Goal: Task Accomplishment & Management: Complete application form

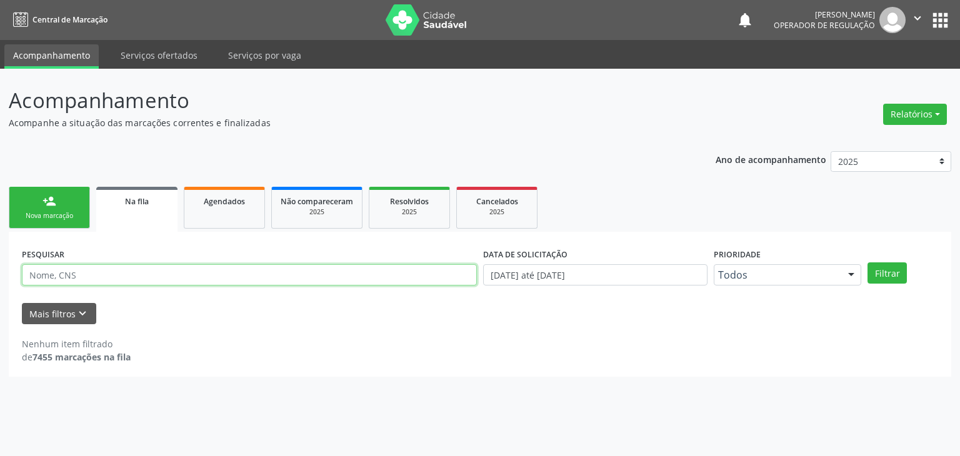
click at [78, 277] on input "text" at bounding box center [249, 274] width 455 height 21
click at [77, 281] on input "text" at bounding box center [249, 274] width 455 height 21
type input "edileuza patrocinio"
click at [868, 263] on button "Filtrar" at bounding box center [887, 273] width 39 height 21
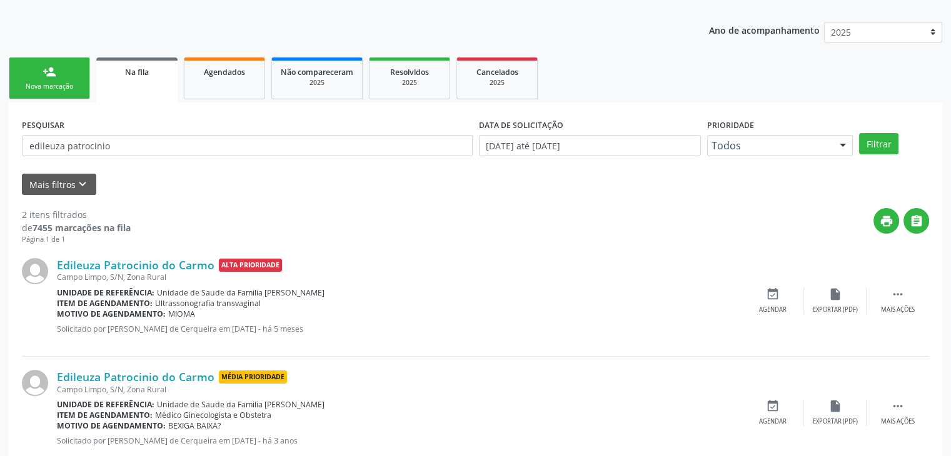
scroll to position [100, 0]
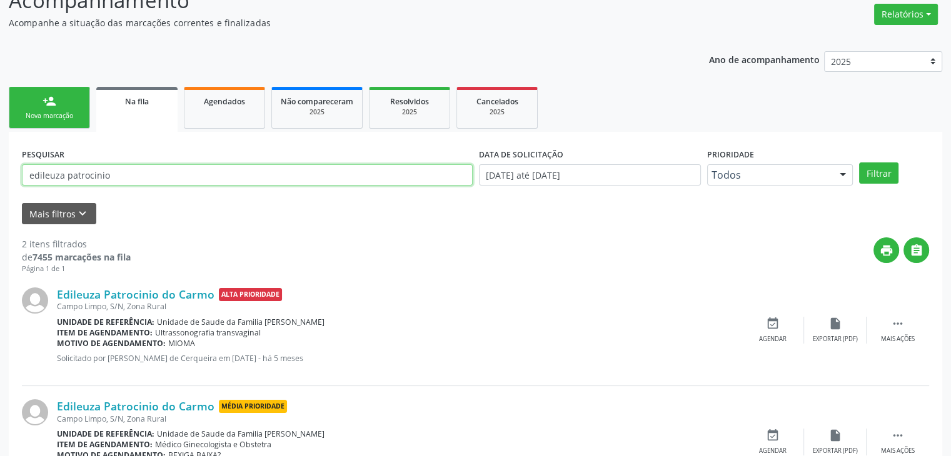
drag, startPoint x: 144, startPoint y: 179, endPoint x: 14, endPoint y: 160, distance: 131.5
click at [15, 161] on div "PESQUISAR edileuza patrocinio DATA DE SOLICITAÇÃO [DATE] até [DATE] Prioridade …" at bounding box center [475, 321] width 933 height 379
click at [859, 163] on button "Filtrar" at bounding box center [878, 173] width 39 height 21
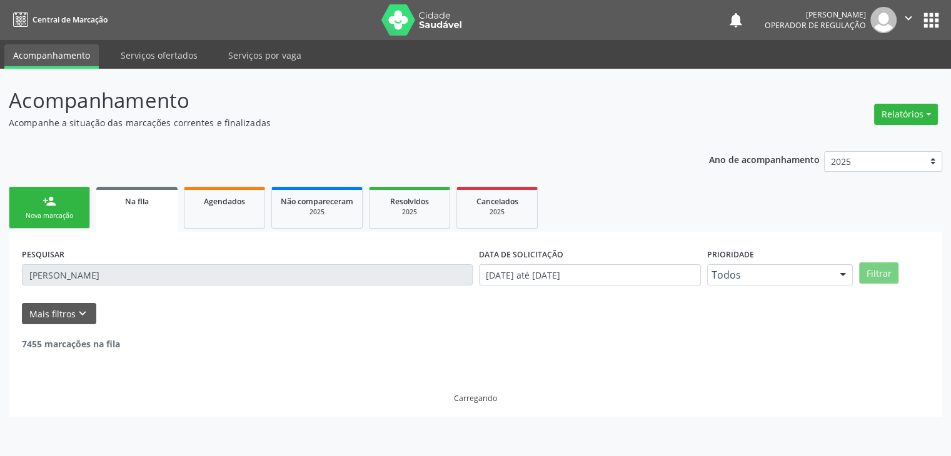
scroll to position [0, 0]
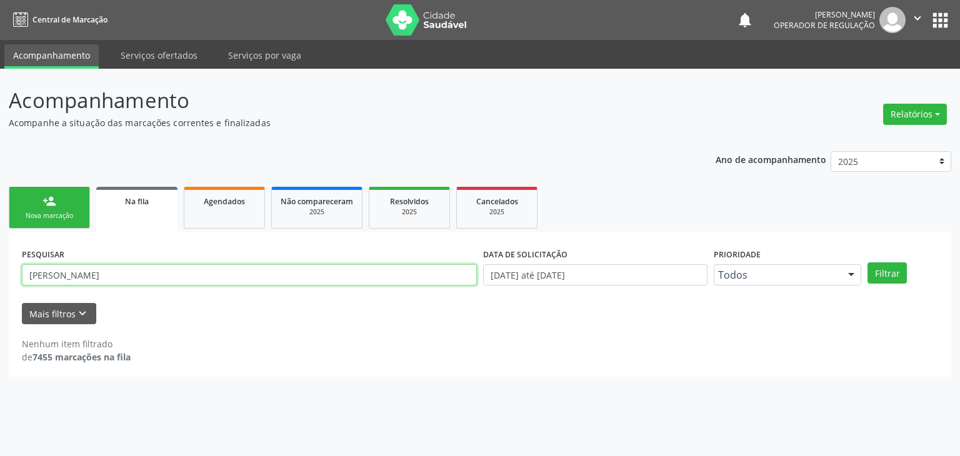
click at [0, 301] on div "Acompanhamento Acompanhe a situação das marcações correntes e finalizadas Relat…" at bounding box center [480, 263] width 960 height 388
click at [868, 263] on button "Filtrar" at bounding box center [887, 273] width 39 height 21
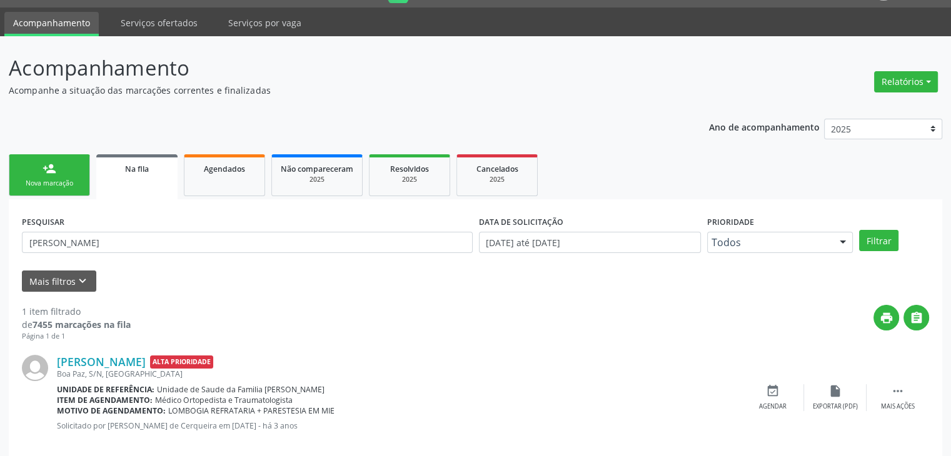
scroll to position [51, 0]
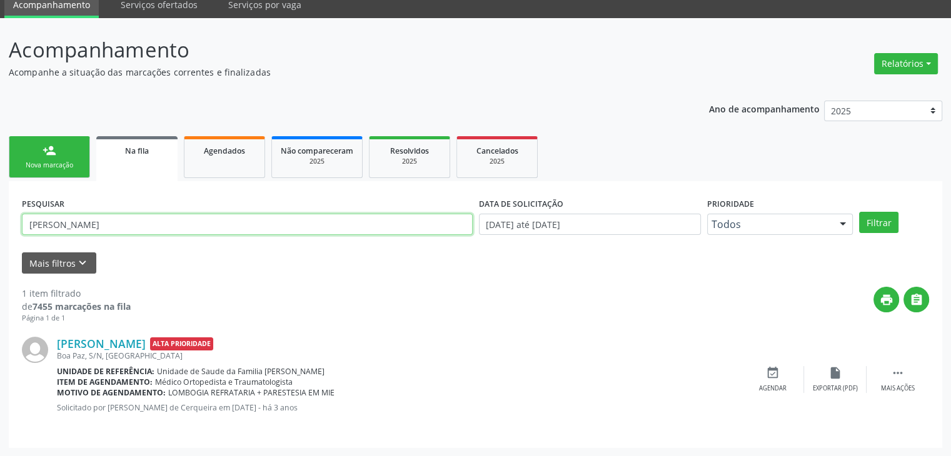
drag, startPoint x: 121, startPoint y: 218, endPoint x: 27, endPoint y: 204, distance: 94.8
click at [27, 204] on div "PESQUISAR [PERSON_NAME]" at bounding box center [247, 218] width 457 height 49
click at [859, 212] on button "Filtrar" at bounding box center [878, 222] width 39 height 21
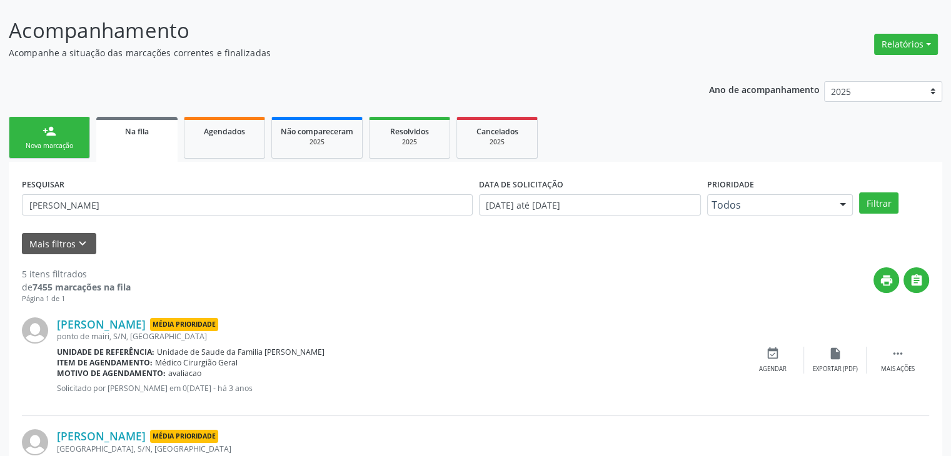
scroll to position [0, 0]
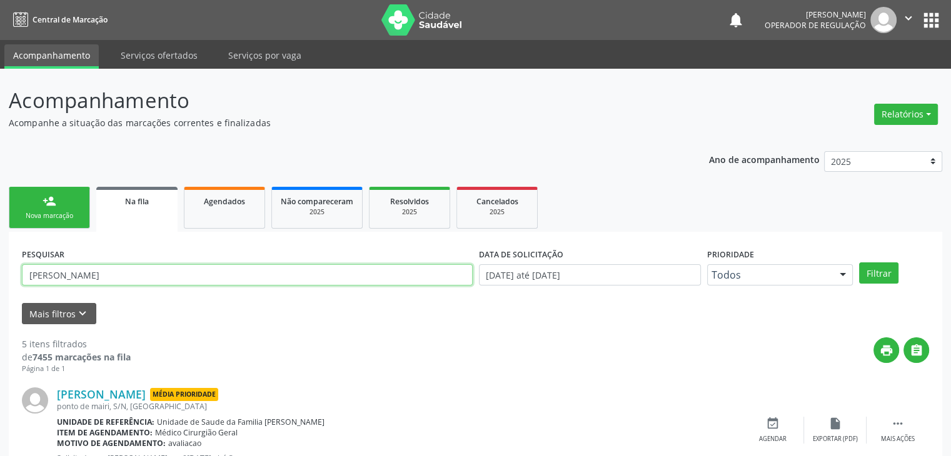
drag, startPoint x: 96, startPoint y: 273, endPoint x: 4, endPoint y: 270, distance: 92.6
click at [859, 263] on button "Filtrar" at bounding box center [878, 273] width 39 height 21
drag, startPoint x: 106, startPoint y: 276, endPoint x: 0, endPoint y: 256, distance: 107.4
click at [0, 256] on div "Acompanhamento Acompanhe a situação das marcações correntes e finalizadas Relat…" at bounding box center [475, 344] width 951 height 551
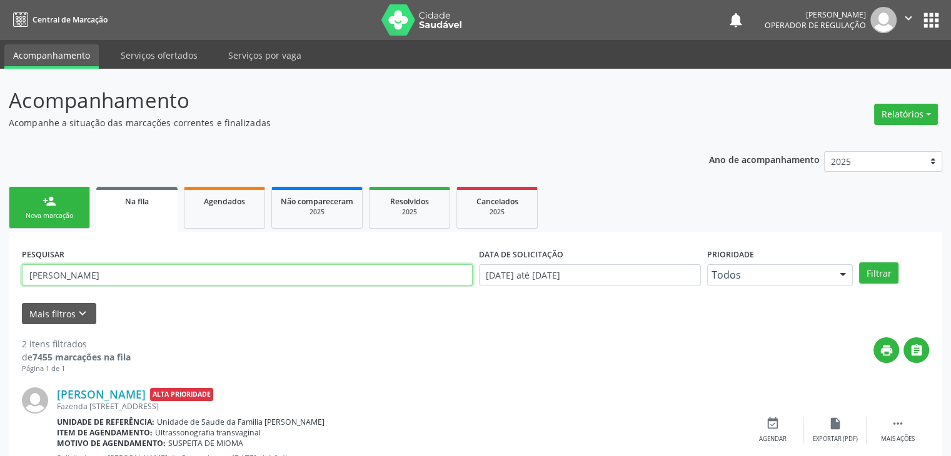
click at [859, 263] on button "Filtrar" at bounding box center [878, 273] width 39 height 21
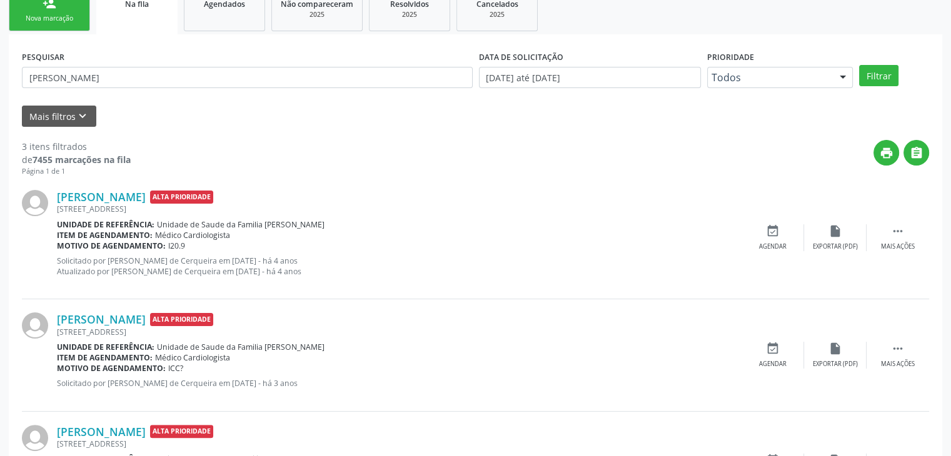
scroll to position [98, 0]
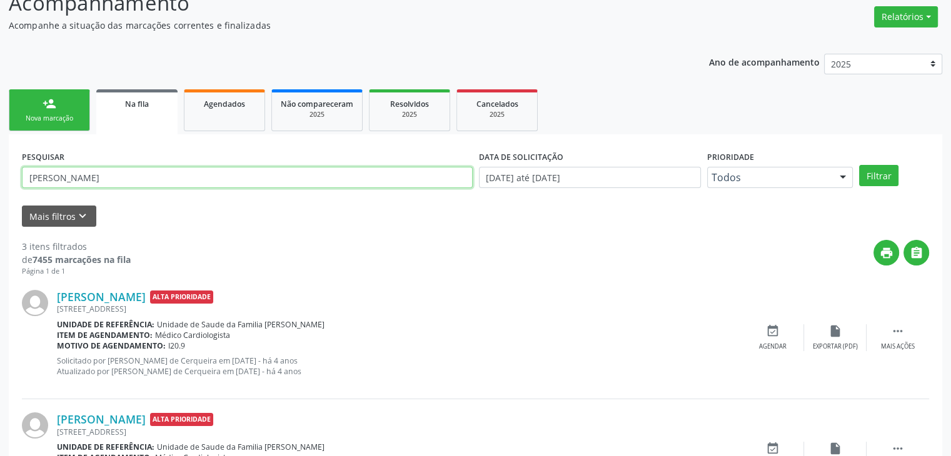
drag, startPoint x: 98, startPoint y: 178, endPoint x: 0, endPoint y: 158, distance: 100.1
click at [0, 158] on div "Acompanhamento Acompanhe a situação das marcações correntes e finalizadas Relat…" at bounding box center [475, 308] width 951 height 674
click at [859, 165] on button "Filtrar" at bounding box center [878, 175] width 39 height 21
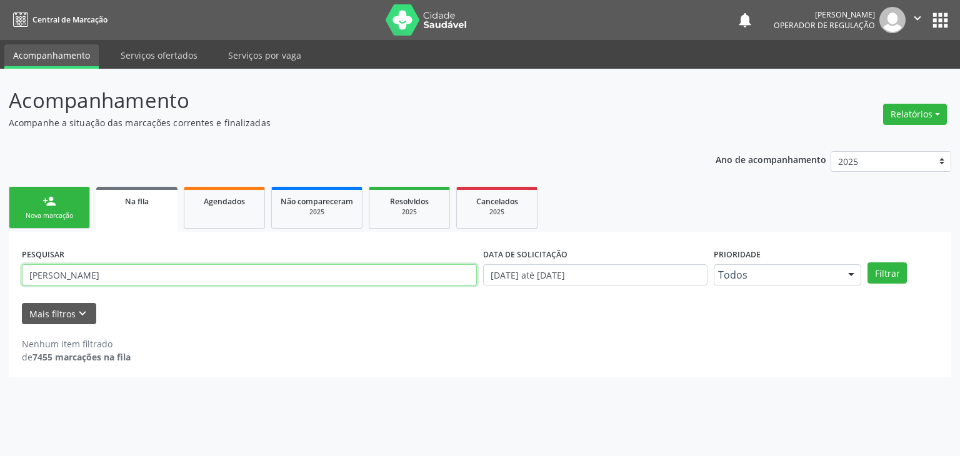
drag, startPoint x: 95, startPoint y: 283, endPoint x: 0, endPoint y: 274, distance: 95.5
click at [0, 274] on div "Acompanhamento Acompanhe a situação das marcações correntes e finalizadas Relat…" at bounding box center [480, 263] width 960 height 388
type input "[PERSON_NAME]"
click at [868, 263] on button "Filtrar" at bounding box center [887, 273] width 39 height 21
drag, startPoint x: 146, startPoint y: 281, endPoint x: 0, endPoint y: 276, distance: 145.8
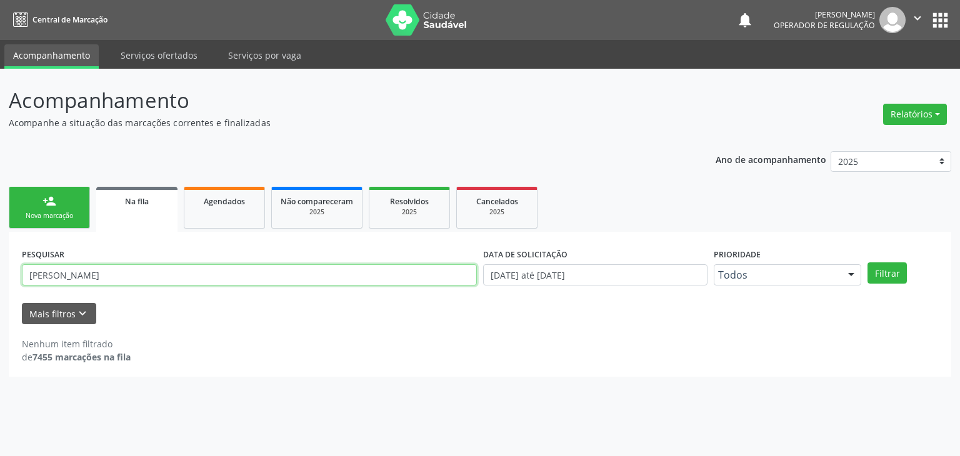
click at [0, 276] on div "Acompanhamento Acompanhe a situação das marcações correntes e finalizadas Relat…" at bounding box center [480, 263] width 960 height 388
click at [868, 263] on button "Filtrar" at bounding box center [887, 273] width 39 height 21
drag, startPoint x: 121, startPoint y: 276, endPoint x: 11, endPoint y: 286, distance: 110.5
click at [11, 286] on div "PESQUISAR edinolia cerqueira DATA DE SOLICITAÇÃO [DATE] até [DATE] Prioridade T…" at bounding box center [480, 304] width 943 height 145
type input "noemia trindade"
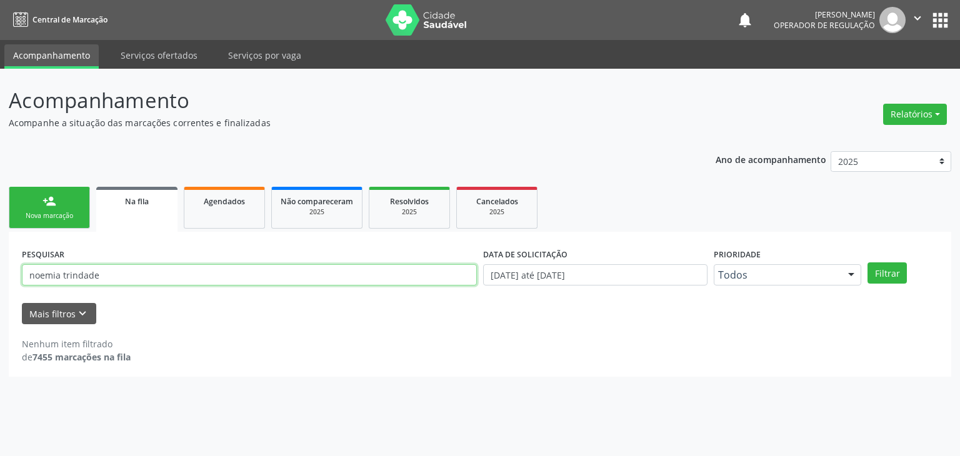
click at [868, 263] on button "Filtrar" at bounding box center [887, 273] width 39 height 21
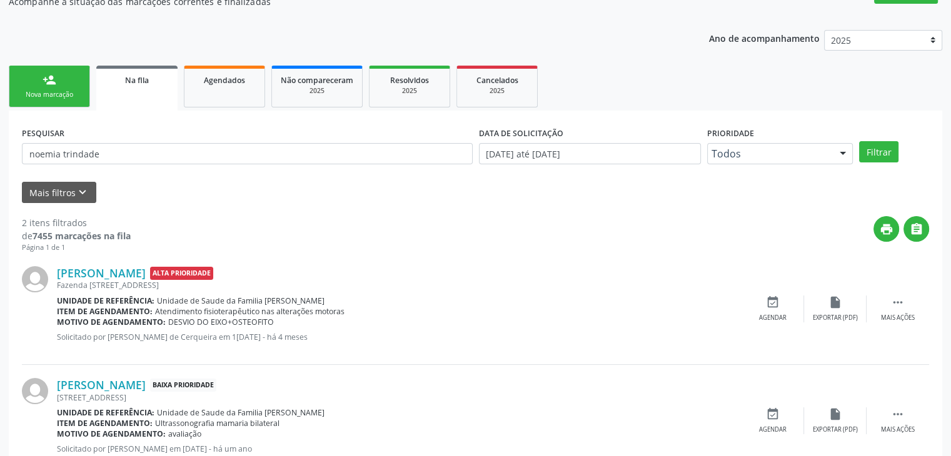
scroll to position [100, 0]
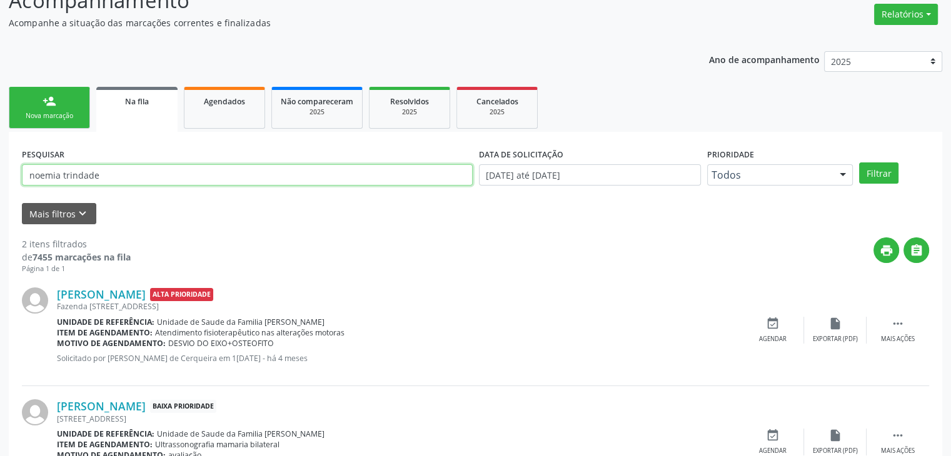
drag, startPoint x: 213, startPoint y: 172, endPoint x: 14, endPoint y: 176, distance: 199.5
click at [14, 176] on div "PESQUISAR noemia trindade DATA DE SOLICITAÇÃO 0[DATE] até 1[DATE] Prioridade To…" at bounding box center [475, 321] width 933 height 379
click at [189, 168] on input "text" at bounding box center [247, 174] width 451 height 21
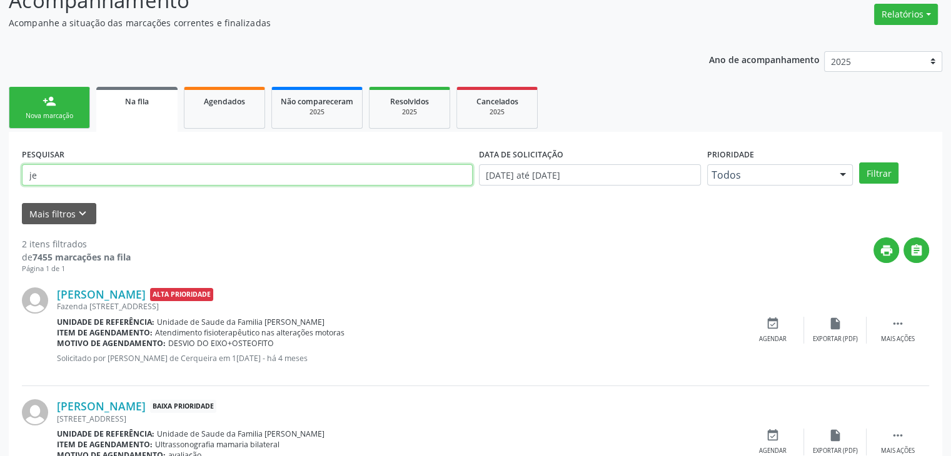
type input "j"
click at [202, 178] on input "text" at bounding box center [247, 174] width 451 height 21
click at [99, 168] on input "text" at bounding box center [247, 174] width 451 height 21
click at [859, 163] on button "Filtrar" at bounding box center [878, 173] width 39 height 21
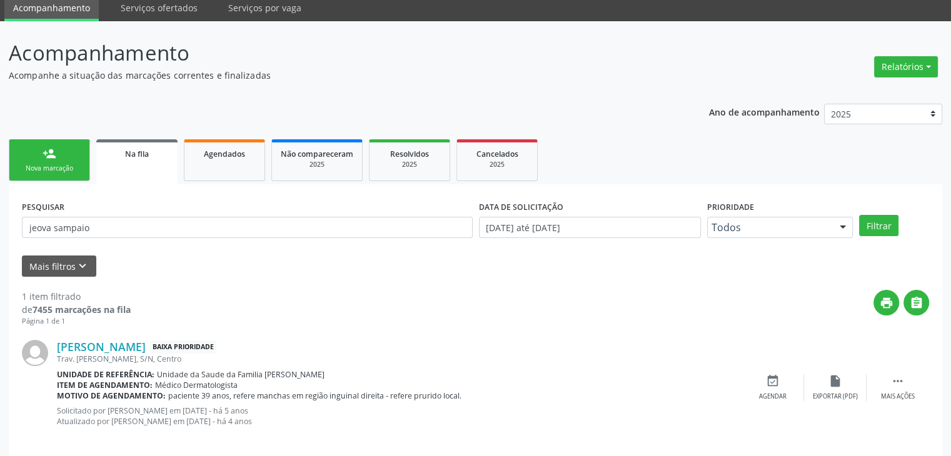
scroll to position [61, 0]
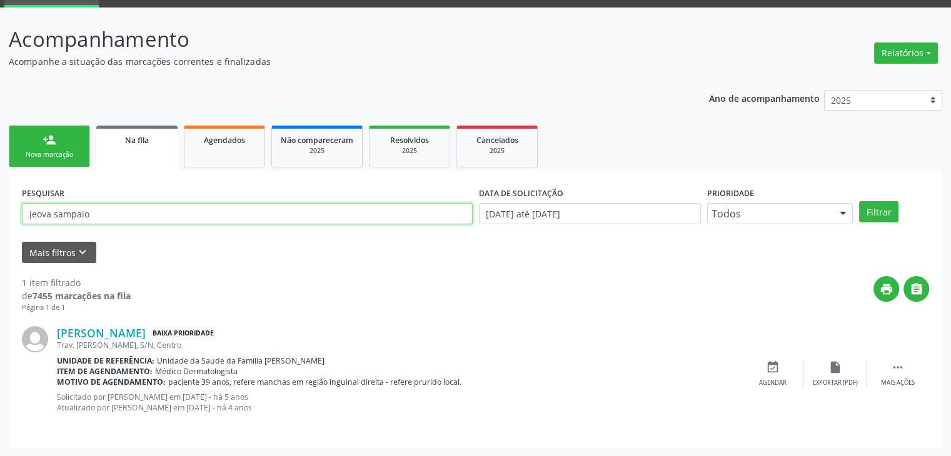
drag, startPoint x: 136, startPoint y: 204, endPoint x: 13, endPoint y: 199, distance: 123.9
click at [13, 199] on div "PESQUISAR jeova sampaio DATA DE SOLICITAÇÃO [DATE] até [DATE] Prioridade Todos …" at bounding box center [475, 310] width 933 height 278
click at [859, 201] on button "Filtrar" at bounding box center [878, 211] width 39 height 21
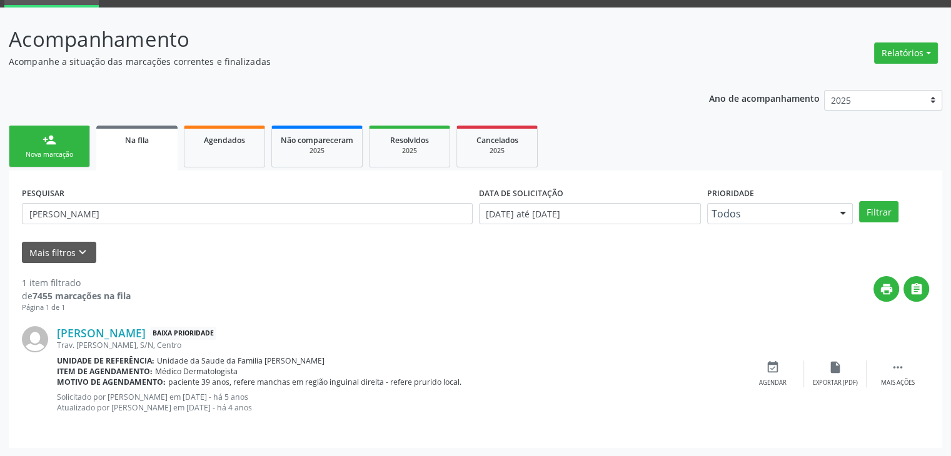
scroll to position [0, 0]
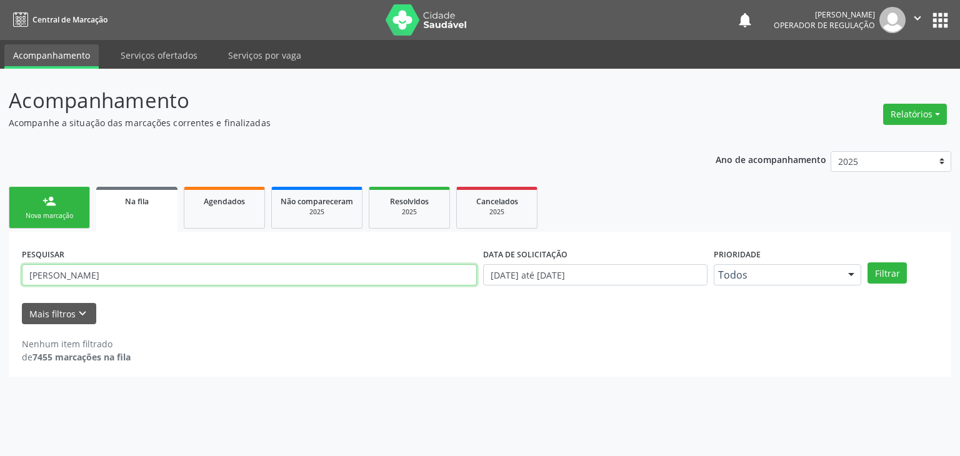
drag, startPoint x: 120, startPoint y: 281, endPoint x: 0, endPoint y: 256, distance: 122.6
click at [0, 256] on div "Acompanhamento Acompanhe a situação das marcações correntes e finalizadas Relat…" at bounding box center [480, 263] width 960 height 388
type input "[PERSON_NAME]"
click at [868, 263] on button "Filtrar" at bounding box center [887, 273] width 39 height 21
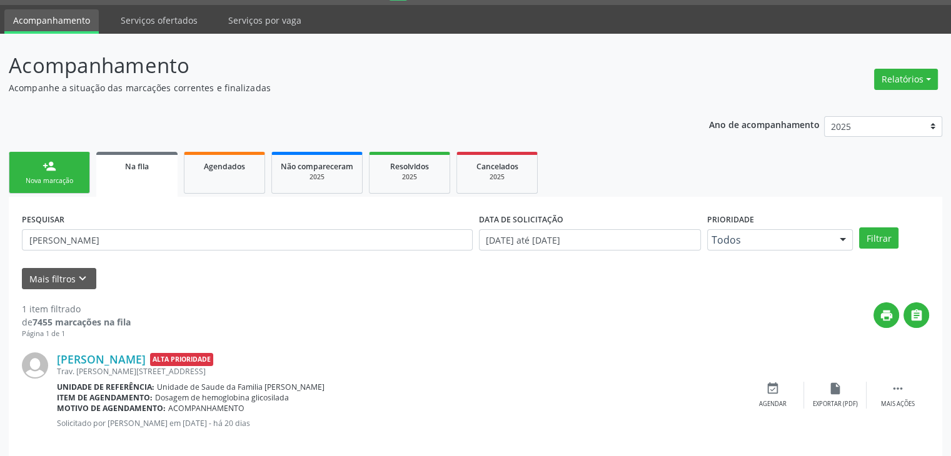
scroll to position [51, 0]
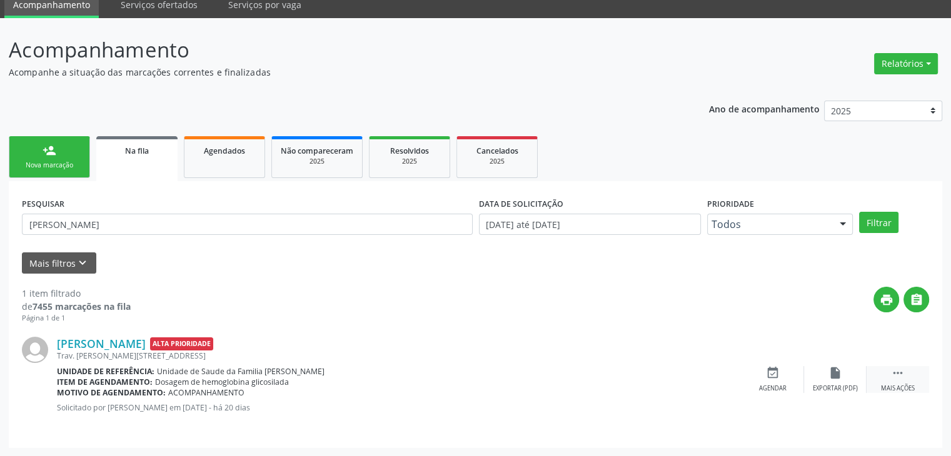
click at [895, 380] on div " Mais ações" at bounding box center [898, 379] width 63 height 27
click at [847, 378] on div "edit Editar" at bounding box center [835, 379] width 63 height 27
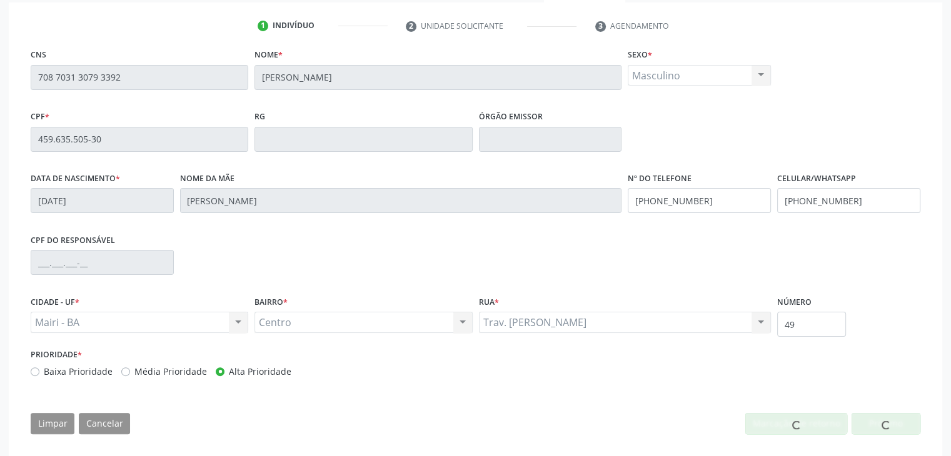
scroll to position [238, 0]
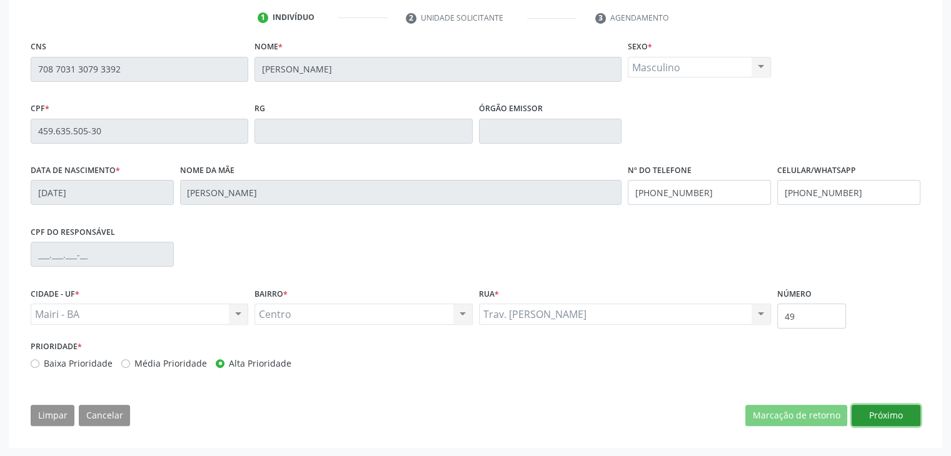
click at [896, 416] on button "Próximo" at bounding box center [886, 415] width 69 height 21
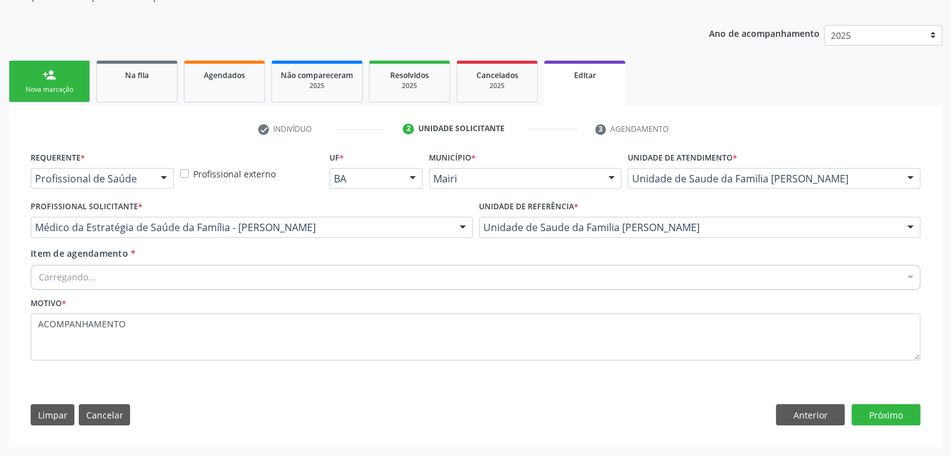
scroll to position [125, 0]
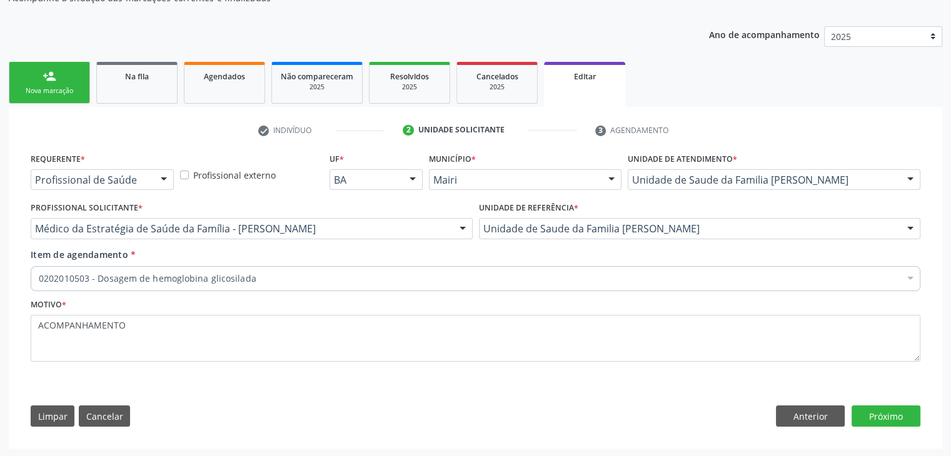
click at [178, 284] on div "0202010503 - Dosagem de hemoglobina glicosilada" at bounding box center [476, 278] width 890 height 25
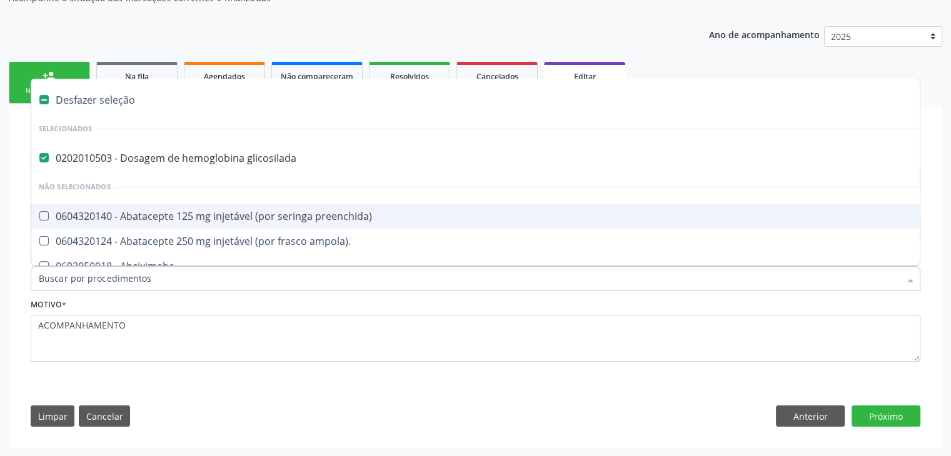
click at [171, 162] on div "0202010503 - Dosagem de hemoglobina glicosilada" at bounding box center [520, 158] width 962 height 10
checkbox glicosilada "false"
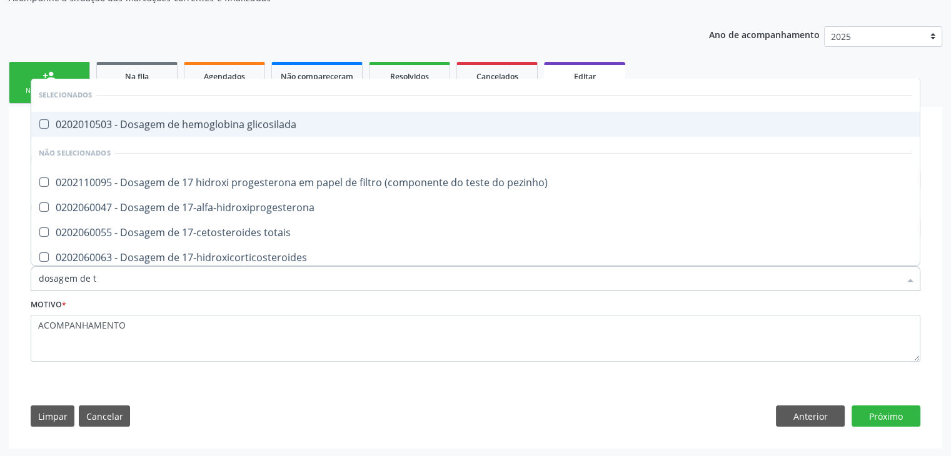
type input "dosagem de ts"
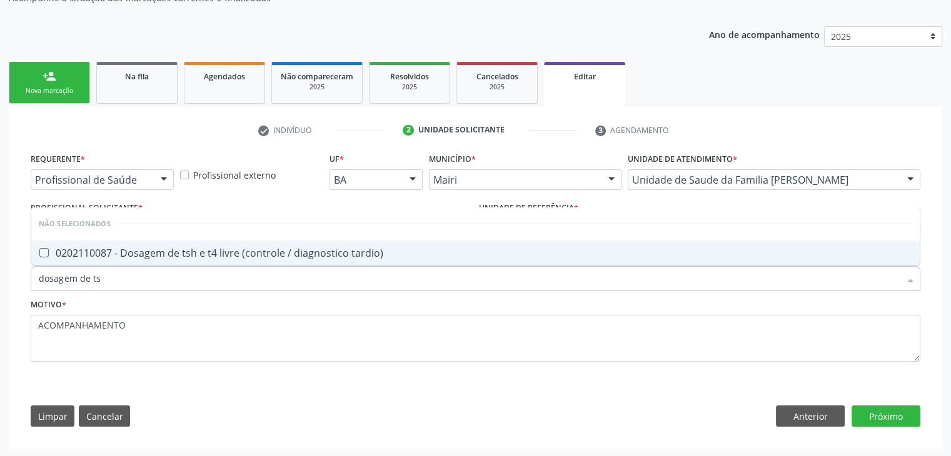
click at [283, 254] on div "0202110087 - Dosagem de tsh e t4 livre (controle / diagnostico tardio)" at bounding box center [475, 253] width 873 height 10
checkbox tardio\) "true"
click at [885, 416] on button "Próximo" at bounding box center [886, 416] width 69 height 21
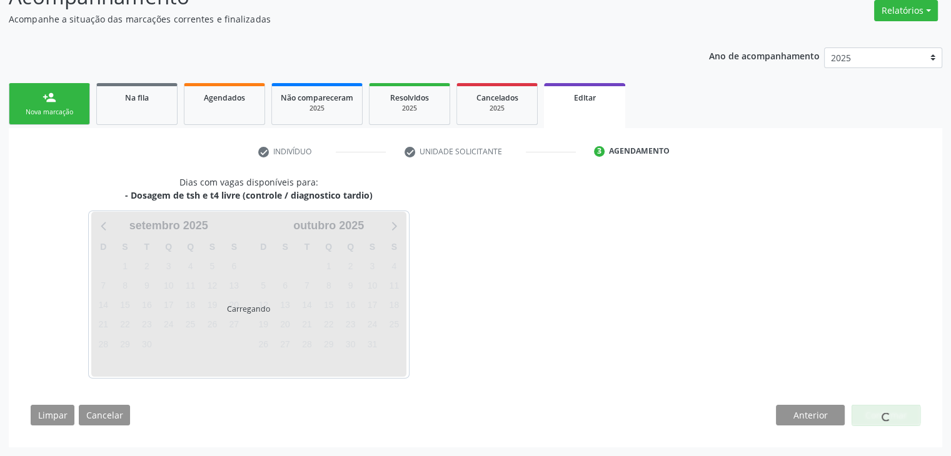
scroll to position [103, 0]
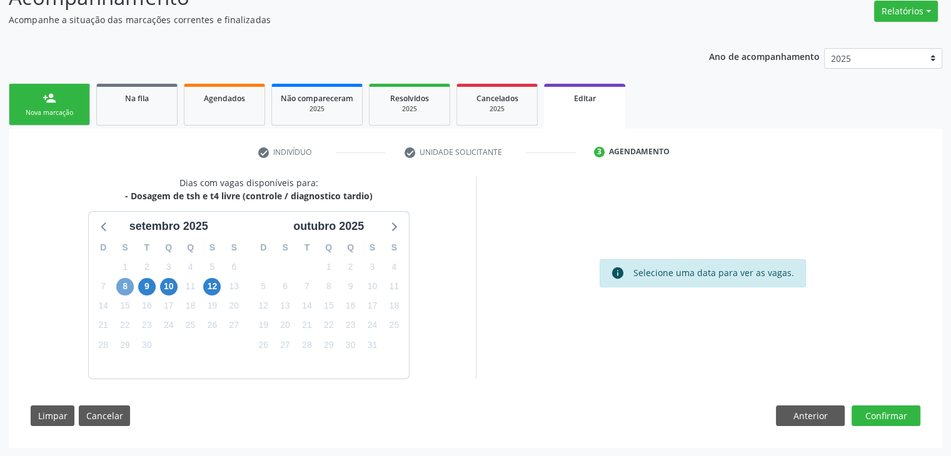
click at [123, 284] on span "8" at bounding box center [125, 287] width 18 height 18
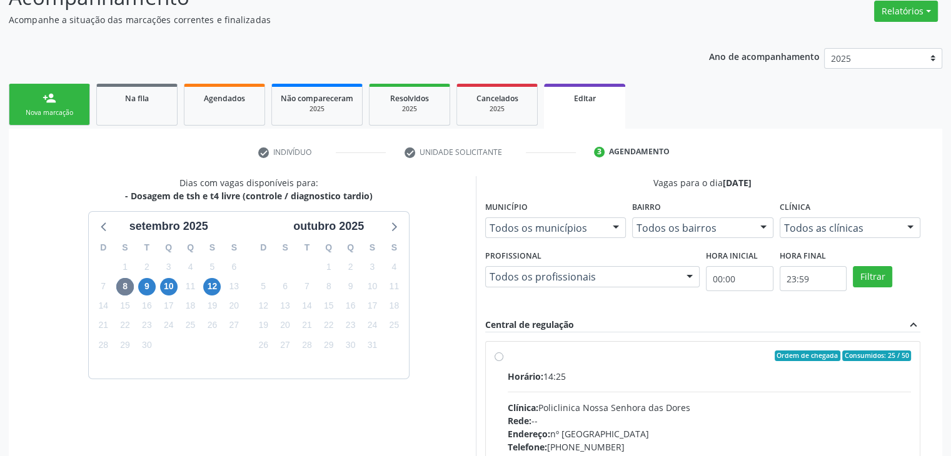
click at [495, 348] on div "Ordem de chegada Consumidos: 25 / 50 Horário: 14:25 Clínica: Policlinica [GEOGR…" at bounding box center [703, 446] width 435 height 209
radio input "true"
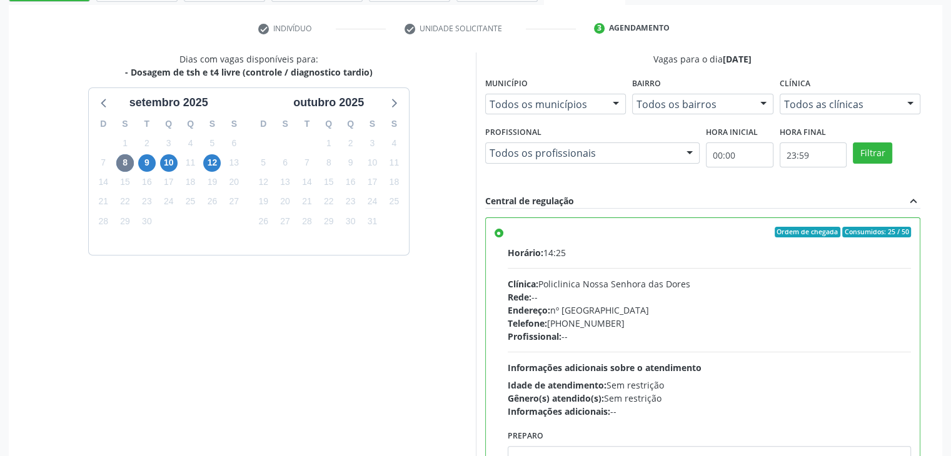
scroll to position [306, 0]
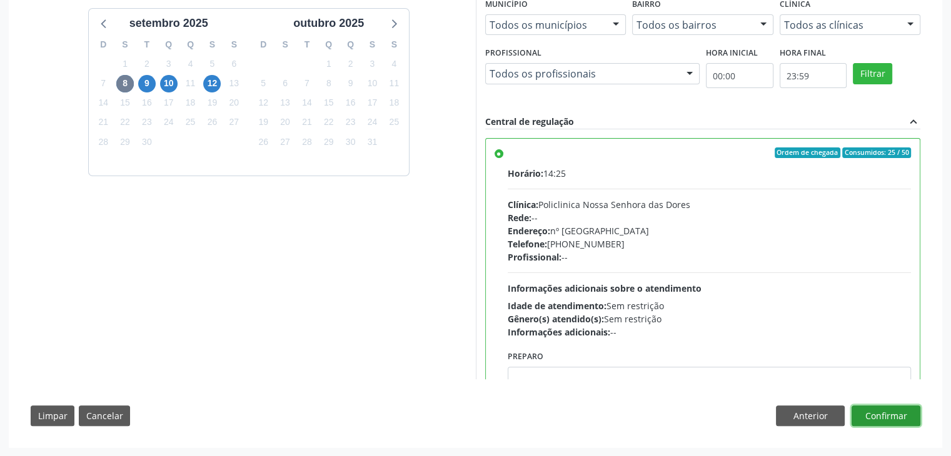
click at [880, 411] on button "Confirmar" at bounding box center [886, 416] width 69 height 21
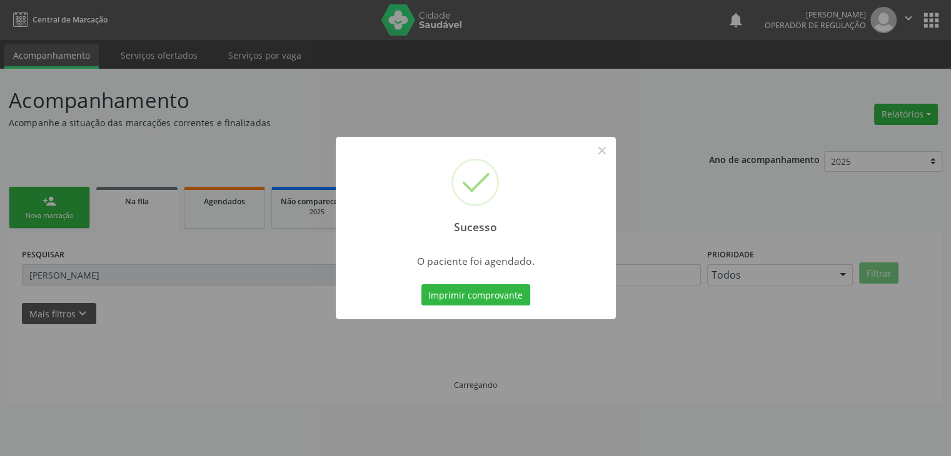
scroll to position [0, 0]
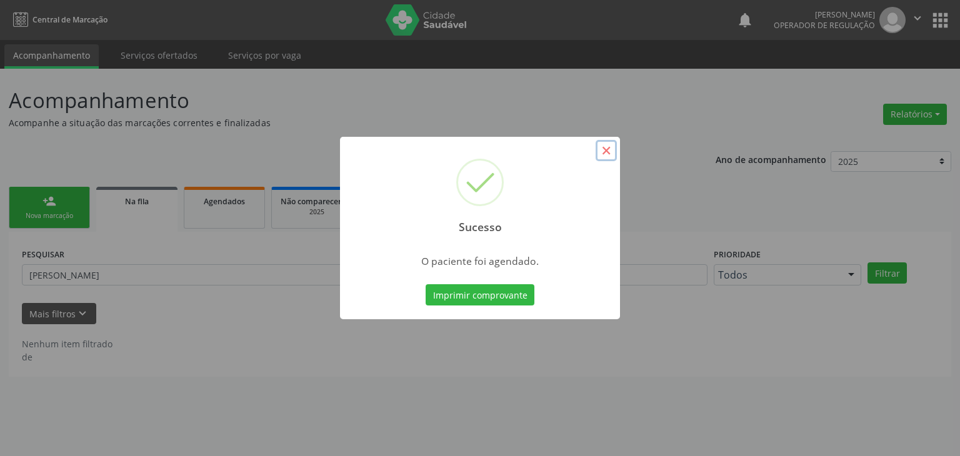
click at [605, 146] on button "×" at bounding box center [606, 150] width 21 height 21
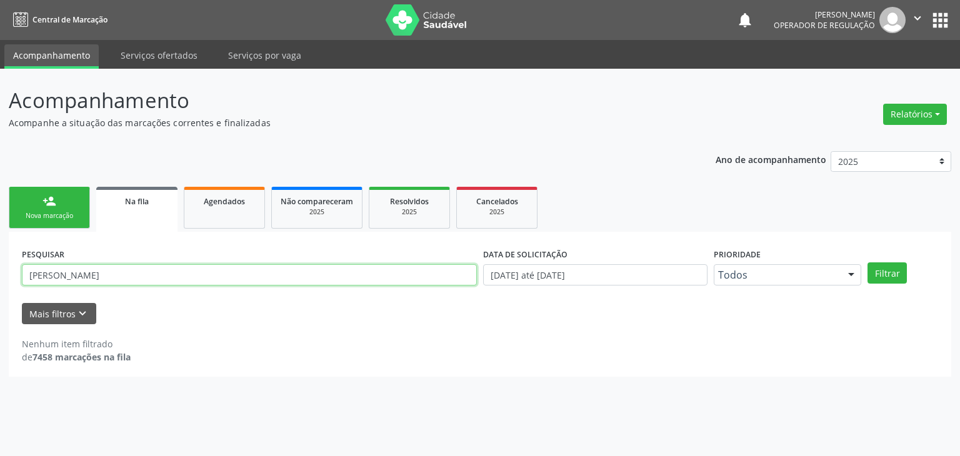
drag, startPoint x: 154, startPoint y: 271, endPoint x: 0, endPoint y: 266, distance: 154.5
click at [0, 266] on div "Acompanhamento Acompanhe a situação das marcações correntes e finalizadas Relat…" at bounding box center [480, 263] width 960 height 388
click at [868, 263] on button "Filtrar" at bounding box center [887, 273] width 39 height 21
drag, startPoint x: 85, startPoint y: 278, endPoint x: 0, endPoint y: 273, distance: 85.2
click at [0, 273] on div "Acompanhamento Acompanhe a situação das marcações correntes e finalizadas Relat…" at bounding box center [480, 263] width 960 height 388
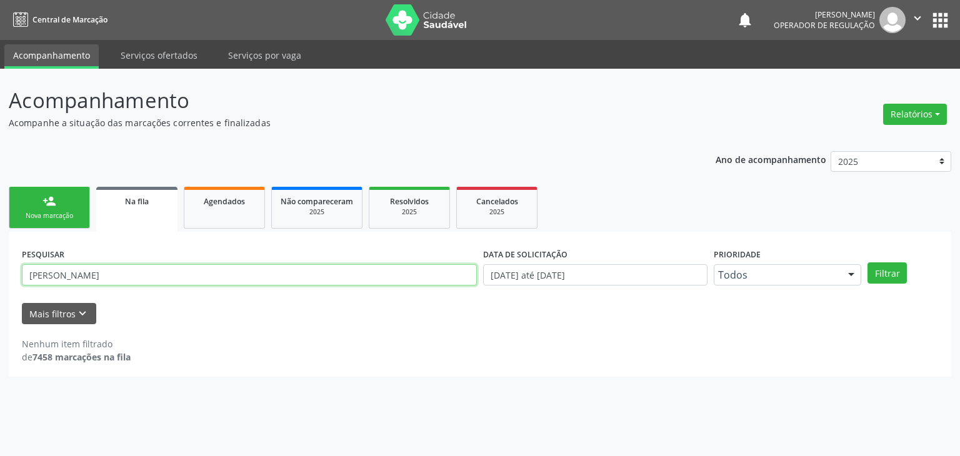
type input "[PERSON_NAME]"
click at [868, 263] on button "Filtrar" at bounding box center [887, 273] width 39 height 21
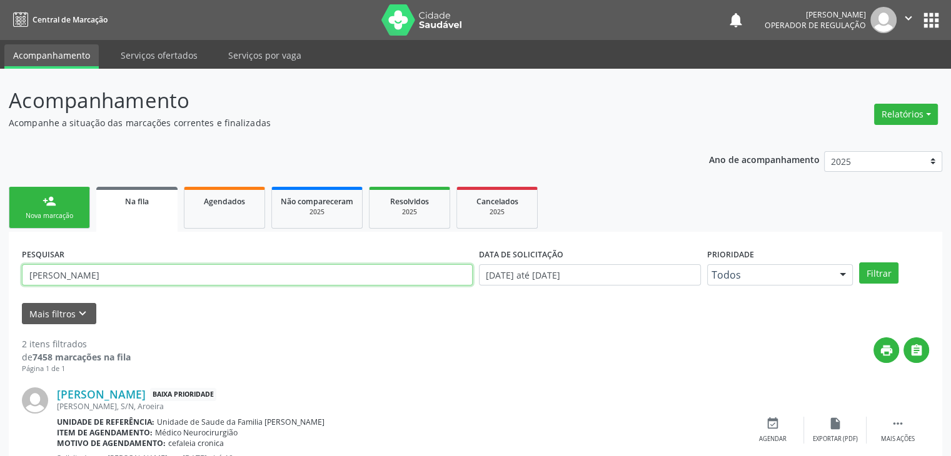
drag, startPoint x: 145, startPoint y: 276, endPoint x: 0, endPoint y: 269, distance: 145.2
click at [0, 270] on div "Acompanhamento Acompanhe a situação das marcações correntes e finalizadas Relat…" at bounding box center [475, 344] width 951 height 551
click at [937, 14] on button "apps" at bounding box center [931, 20] width 22 height 22
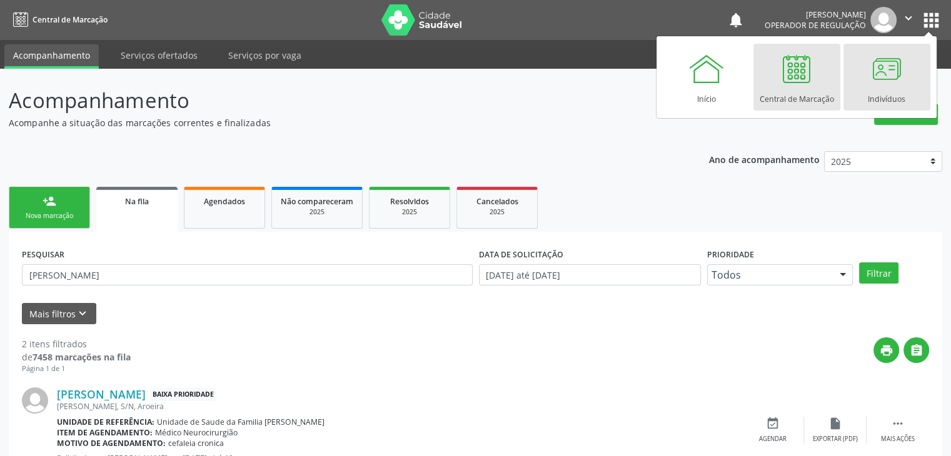
click at [910, 69] on link "Indivíduos" at bounding box center [886, 77] width 87 height 67
